Goal: Transaction & Acquisition: Purchase product/service

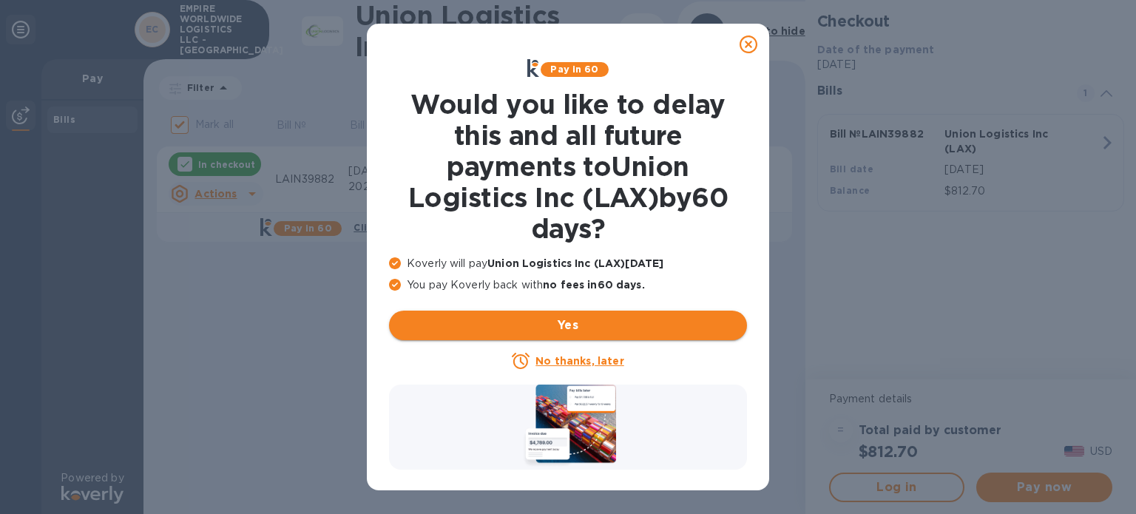
click at [579, 330] on span "Yes" at bounding box center [568, 326] width 334 height 18
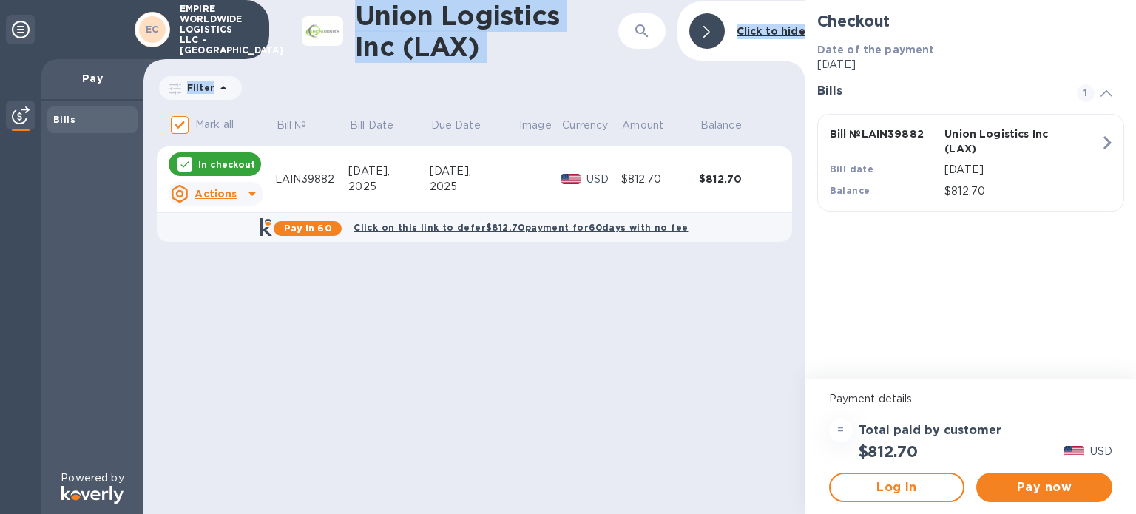
drag, startPoint x: 358, startPoint y: 10, endPoint x: 522, endPoint y: 73, distance: 176.1
click at [522, 73] on div "Union Logistics Inc (LAX) ​ Click to hide Filter Amount Mark all Bill № Bill Da…" at bounding box center [474, 257] width 662 height 514
copy div "Union Logistics Inc (LAX) ​ Click to hide Filter Amount"
click at [1049, 487] on span "Pay now" at bounding box center [1044, 487] width 112 height 18
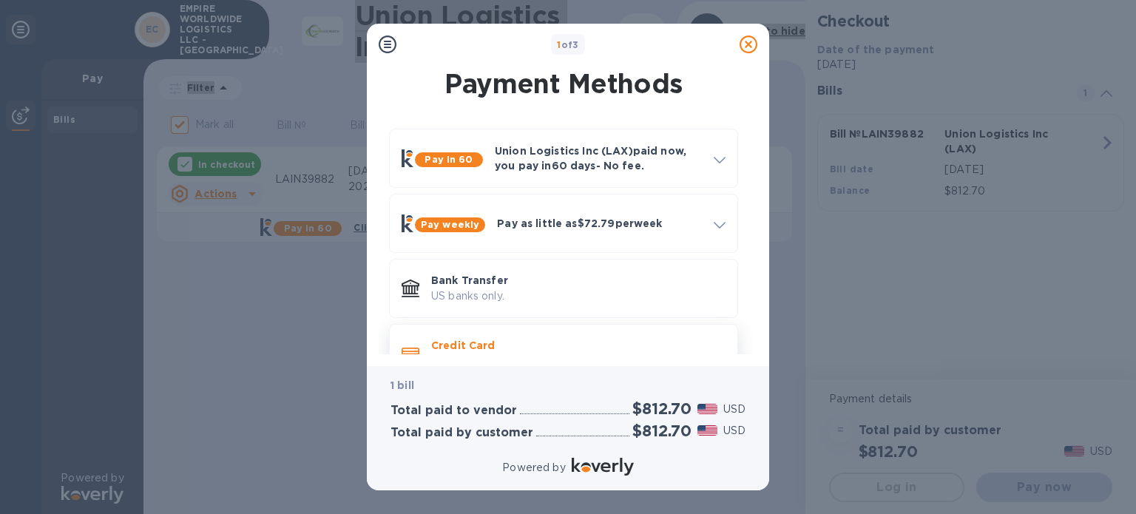
click at [450, 342] on p "Credit Card" at bounding box center [578, 345] width 294 height 15
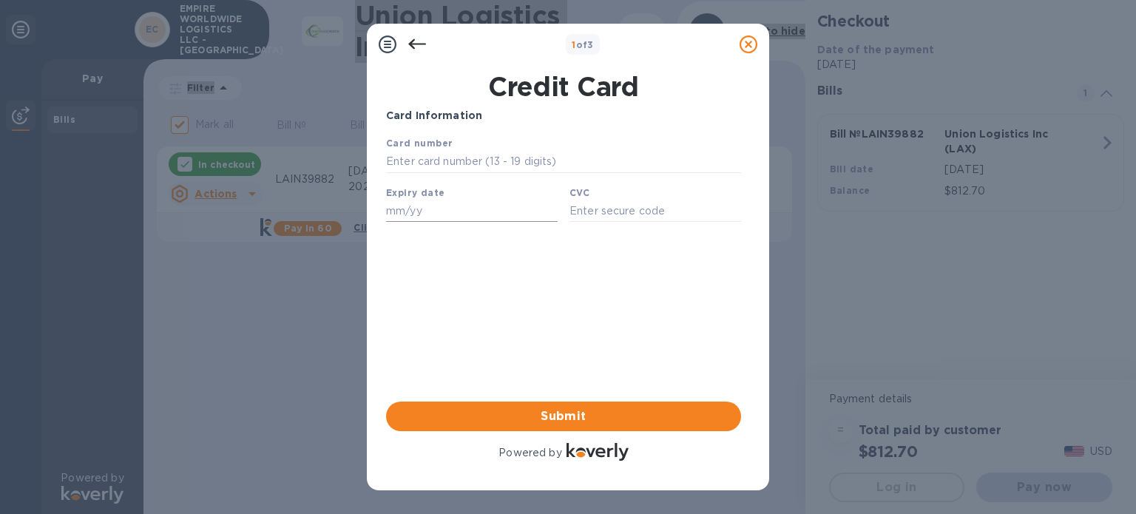
click at [436, 222] on input "text" at bounding box center [472, 211] width 172 height 22
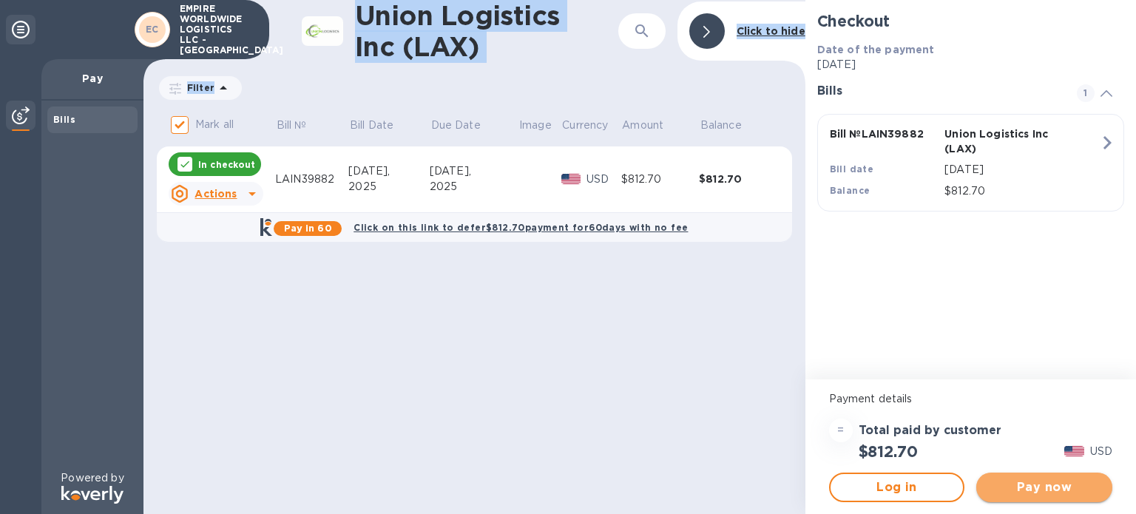
click at [1059, 487] on span "Pay now" at bounding box center [1044, 487] width 112 height 18
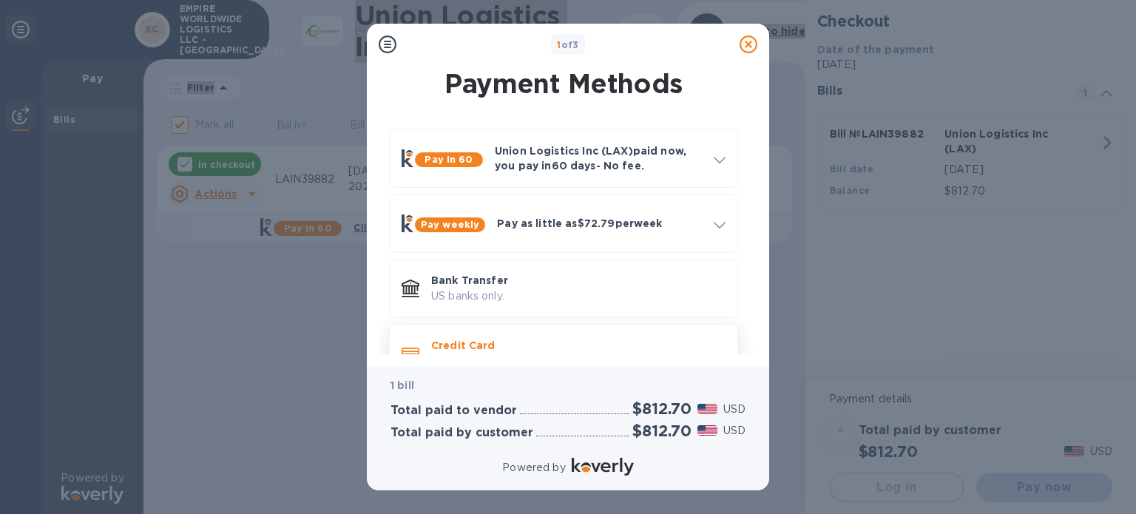
click at [490, 343] on p "Credit Card" at bounding box center [578, 345] width 294 height 15
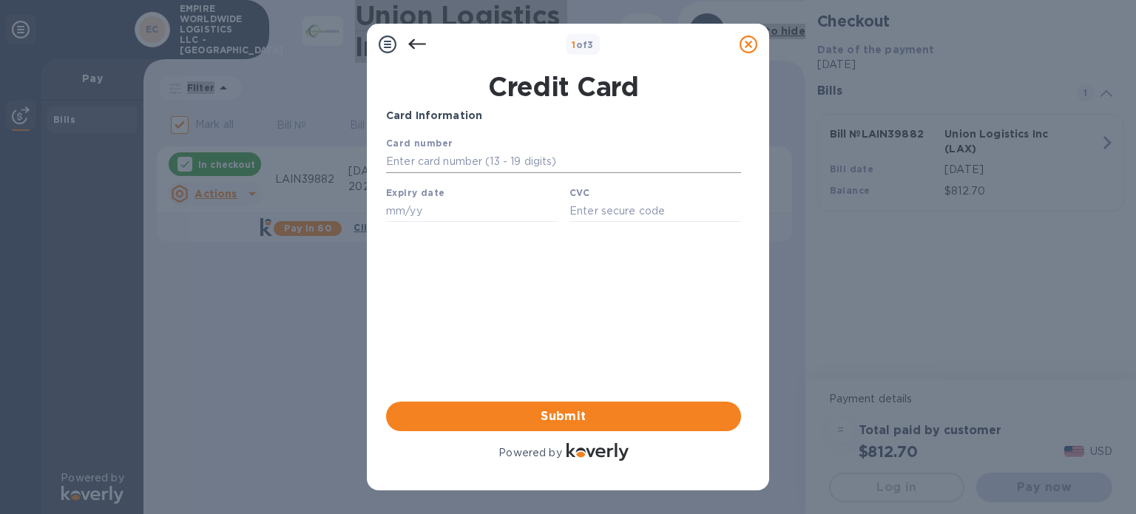
click at [432, 153] on input "text" at bounding box center [563, 162] width 355 height 22
paste input "[CREDIT_CARD_NUMBER]"
type input "[CREDIT_CARD_NUMBER]"
click at [418, 203] on div "Expiry date" at bounding box center [471, 204] width 183 height 50
click at [397, 216] on input "text" at bounding box center [472, 211] width 172 height 22
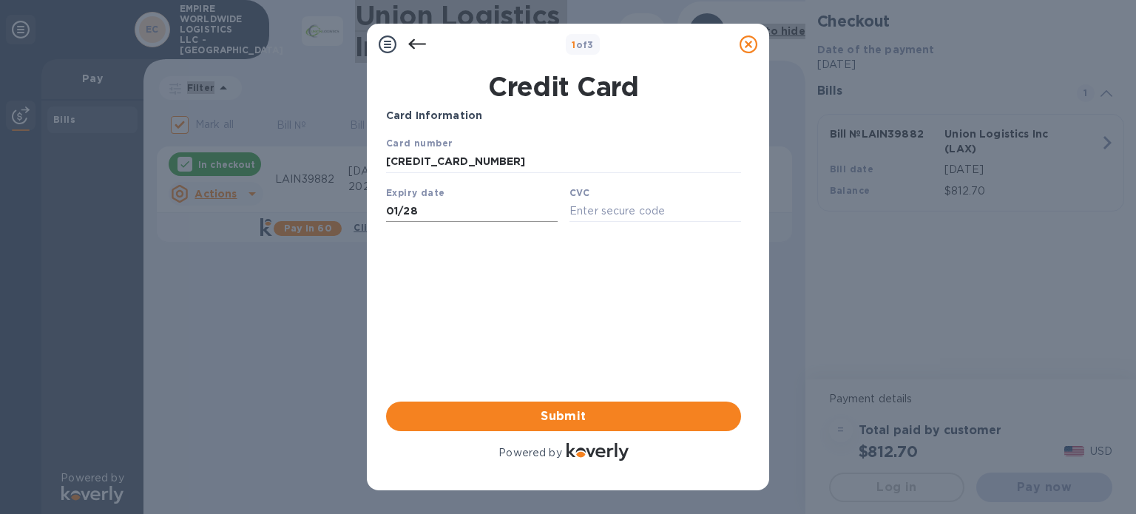
type input "01/28"
type input "6431"
click at [551, 415] on span "Submit" at bounding box center [563, 416] width 331 height 18
